Goal: Find specific page/section: Find specific page/section

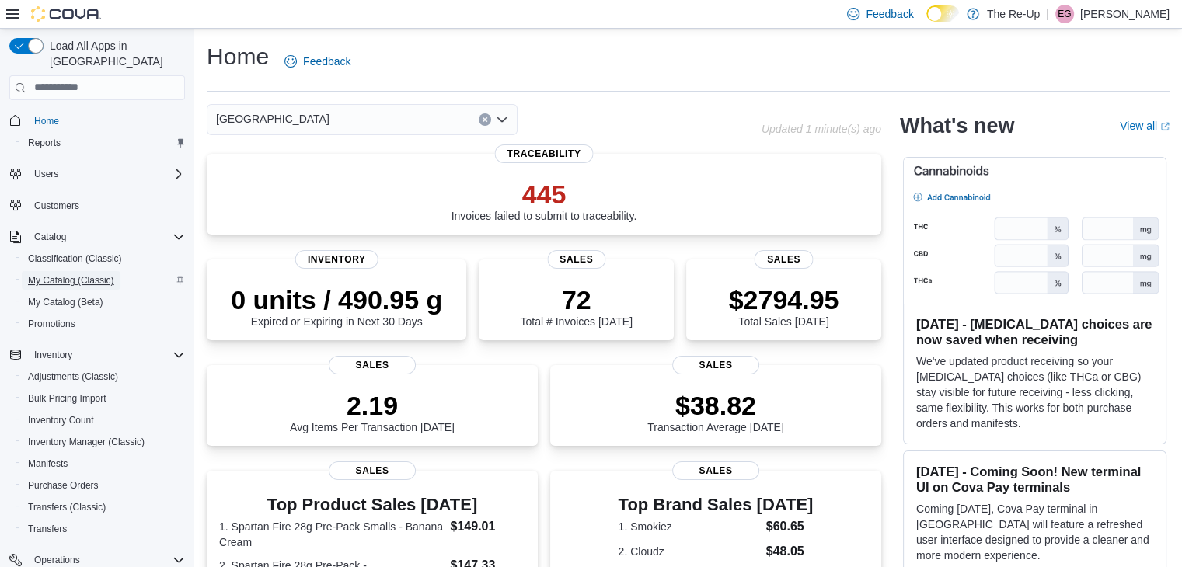
click at [37, 273] on span "My Catalog (Classic)" at bounding box center [71, 280] width 86 height 19
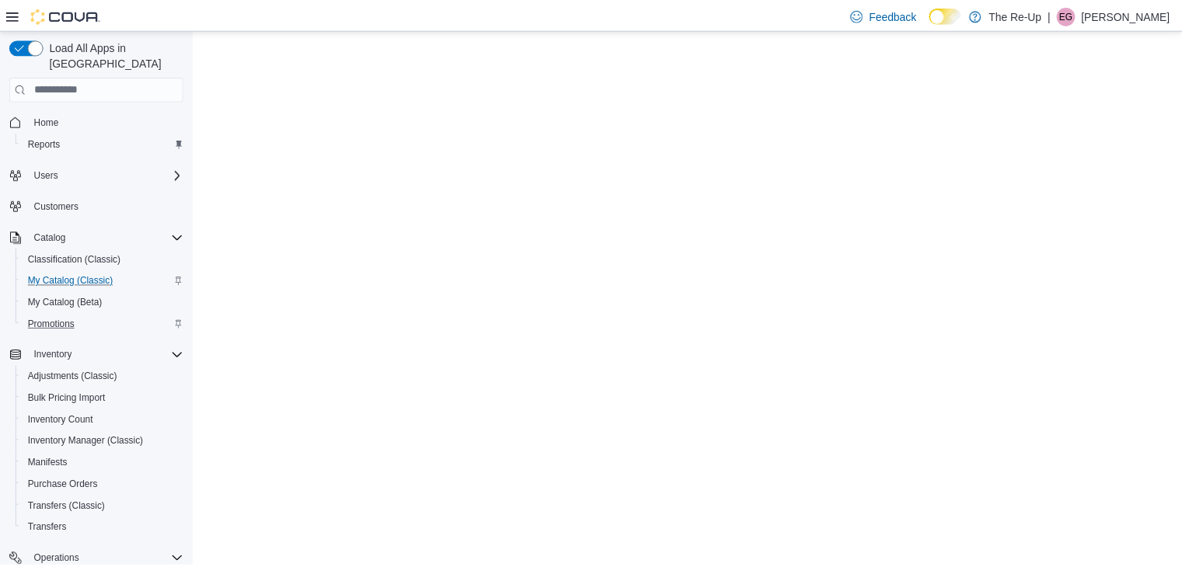
scroll to position [240, 0]
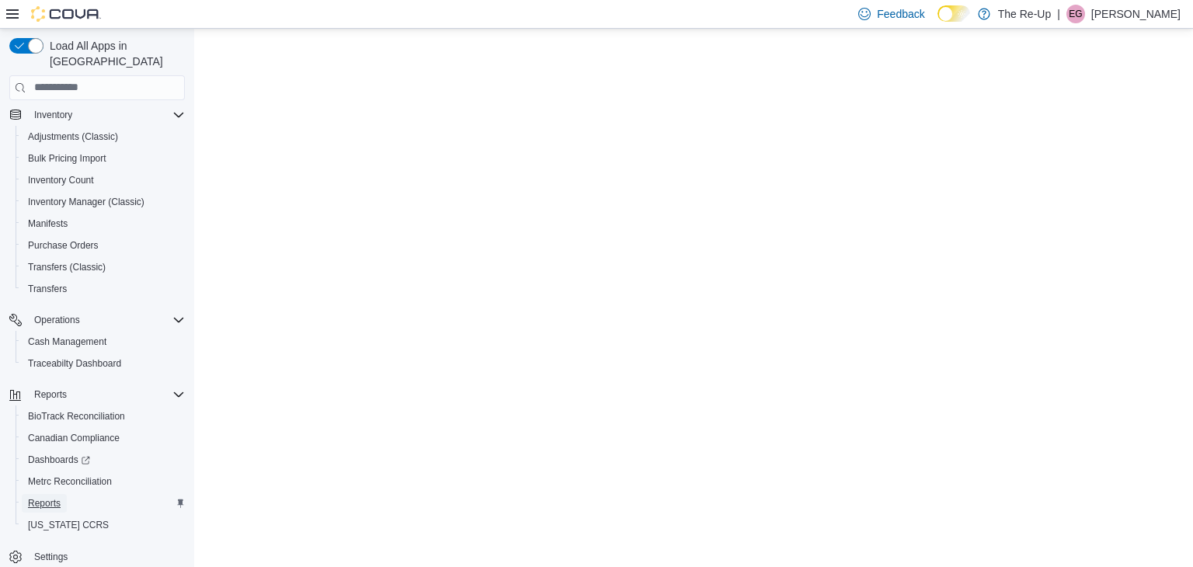
click at [57, 497] on span "Reports" at bounding box center [44, 503] width 33 height 12
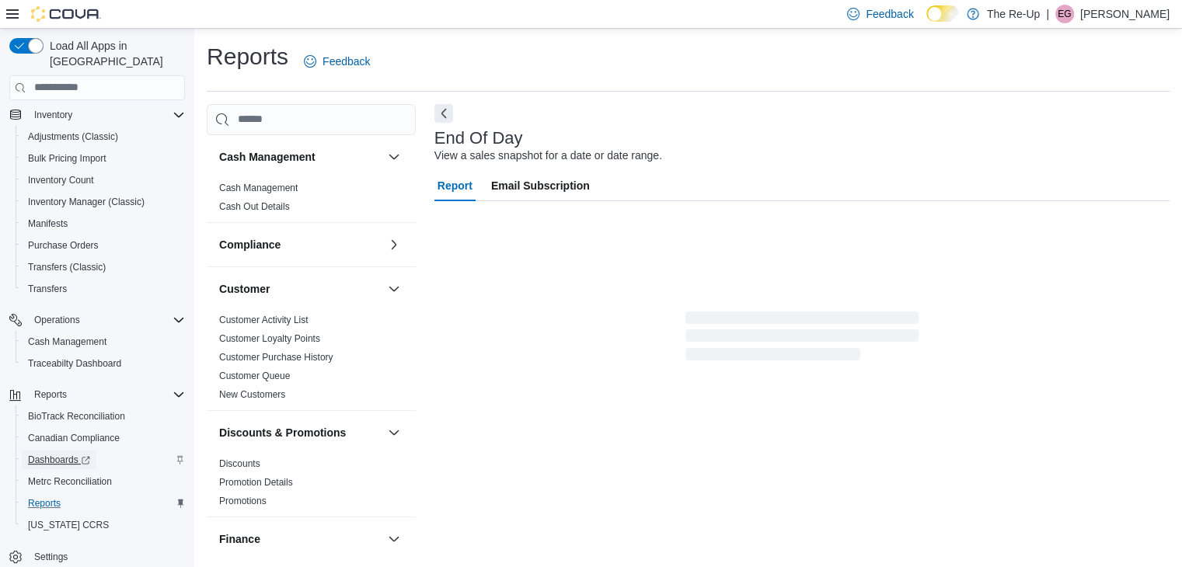
click at [71, 454] on span "Dashboards" at bounding box center [59, 460] width 62 height 12
